Goal: Information Seeking & Learning: Learn about a topic

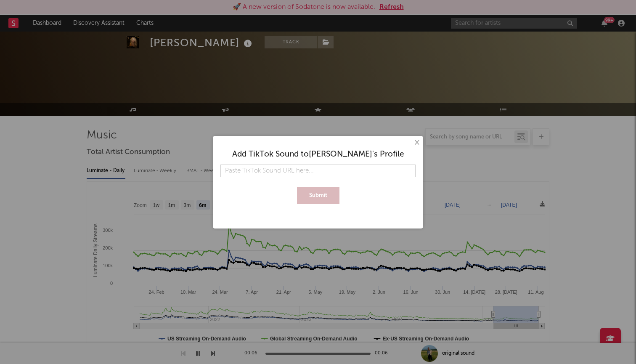
select select "6m"
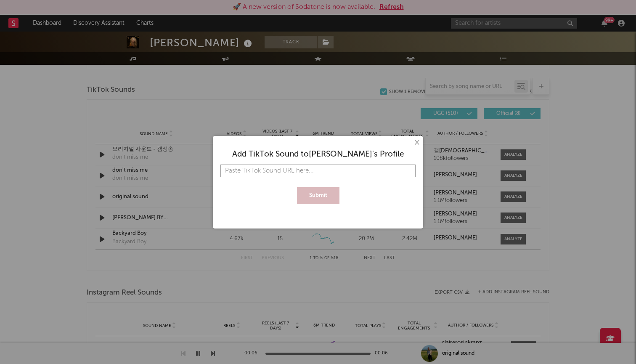
paste input "[URL][DOMAIN_NAME]"
type input "[URL][DOMAIN_NAME]"
click at [314, 193] on button "Submit" at bounding box center [318, 195] width 42 height 17
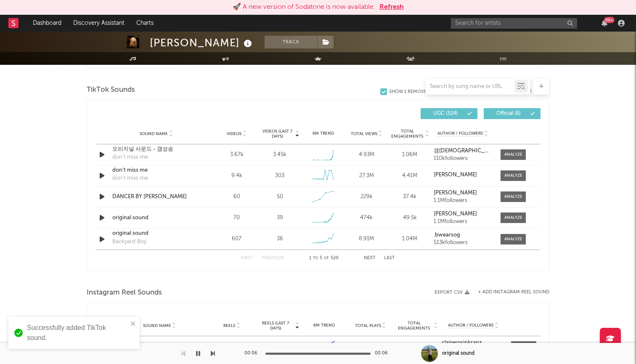
click at [398, 259] on div "First Previous 1 to 5 of 520 Next Last" at bounding box center [318, 258] width 445 height 17
click at [389, 259] on button "Last" at bounding box center [389, 258] width 11 height 5
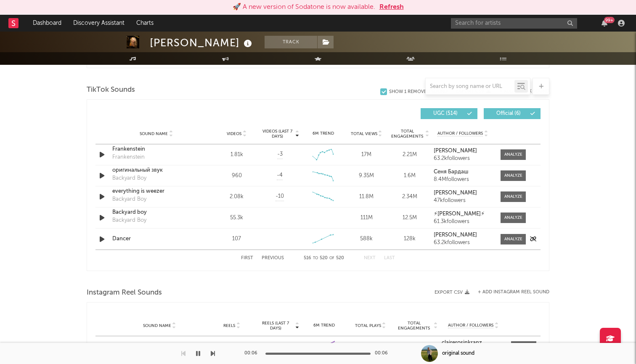
click at [510, 233] on div "Sound Name Dancer Videos 107 Videos (last 7 days) Weekly Growth % 6M Trend Crea…" at bounding box center [318, 238] width 445 height 21
click at [511, 239] on div at bounding box center [513, 239] width 18 height 6
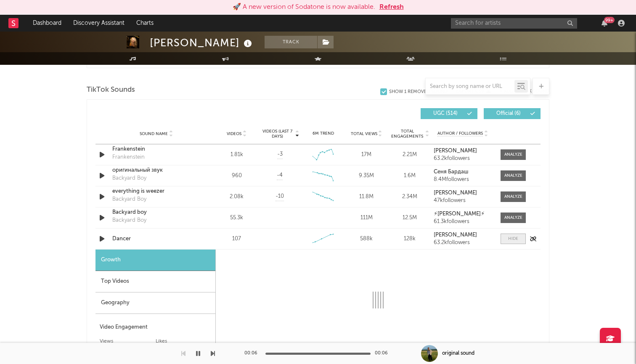
select select "1w"
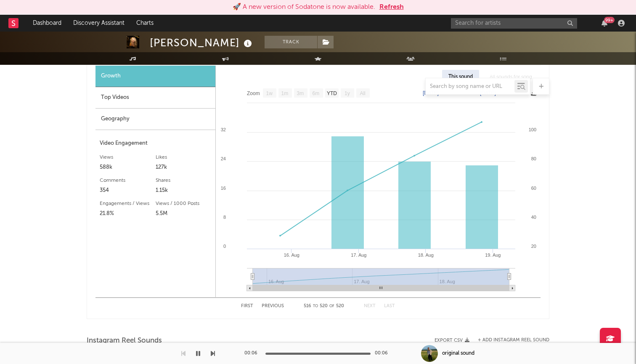
scroll to position [741, 0]
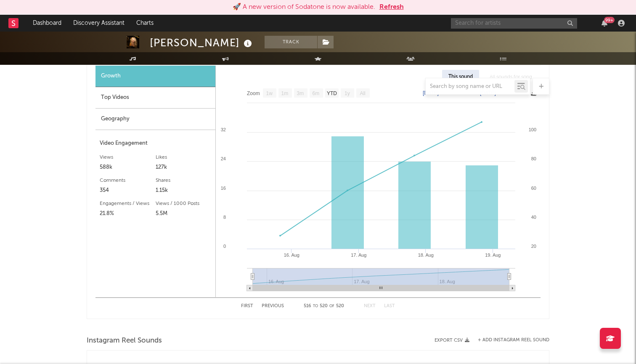
click at [515, 21] on input "text" at bounding box center [514, 23] width 126 height 11
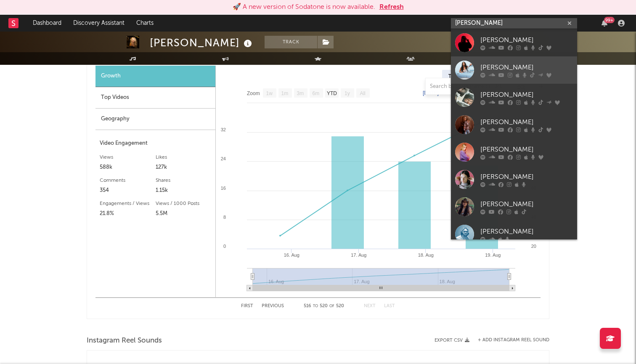
type input "[PERSON_NAME]"
click at [511, 62] on link "[PERSON_NAME]" at bounding box center [514, 69] width 126 height 27
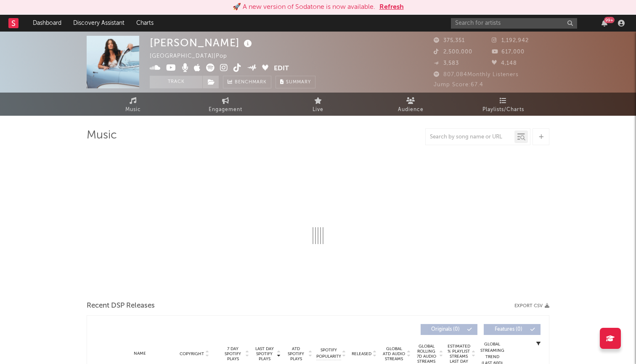
select select "6m"
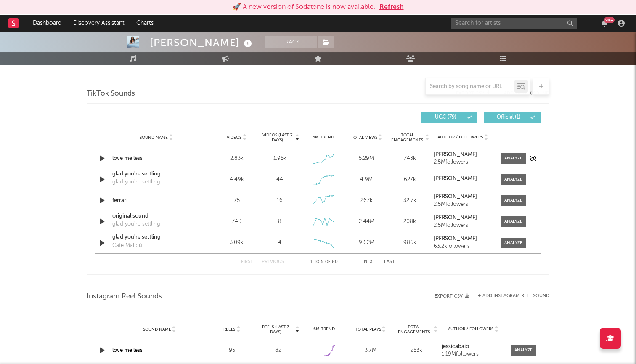
scroll to position [557, 0]
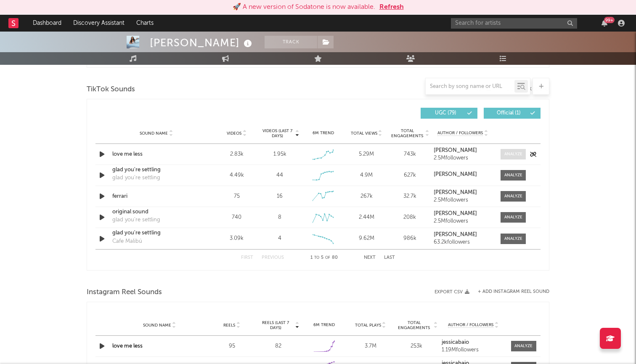
click at [511, 154] on div at bounding box center [513, 154] width 18 height 6
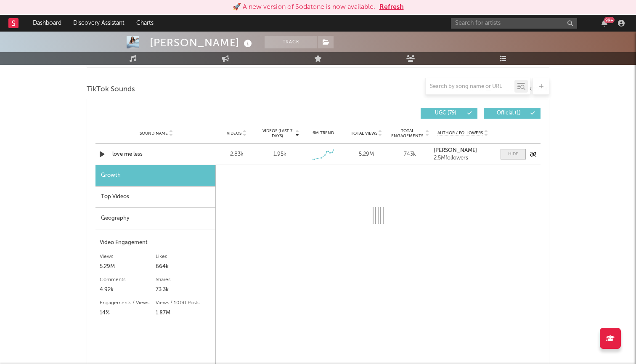
select select "1w"
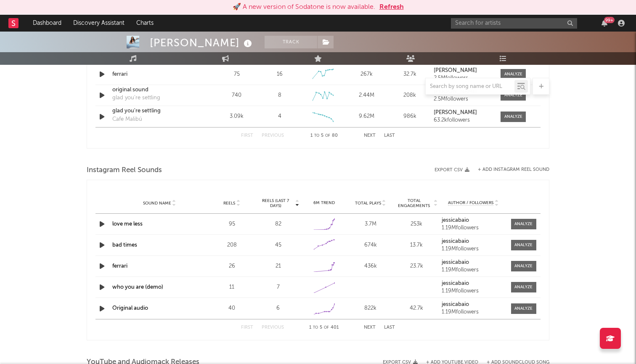
scroll to position [925, 0]
